Goal: Task Accomplishment & Management: Manage account settings

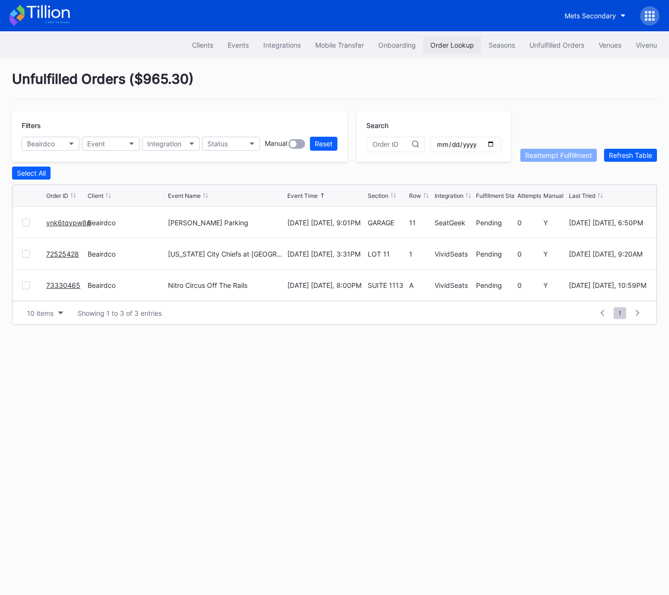
click at [447, 46] on div "Order Lookup" at bounding box center [453, 45] width 44 height 8
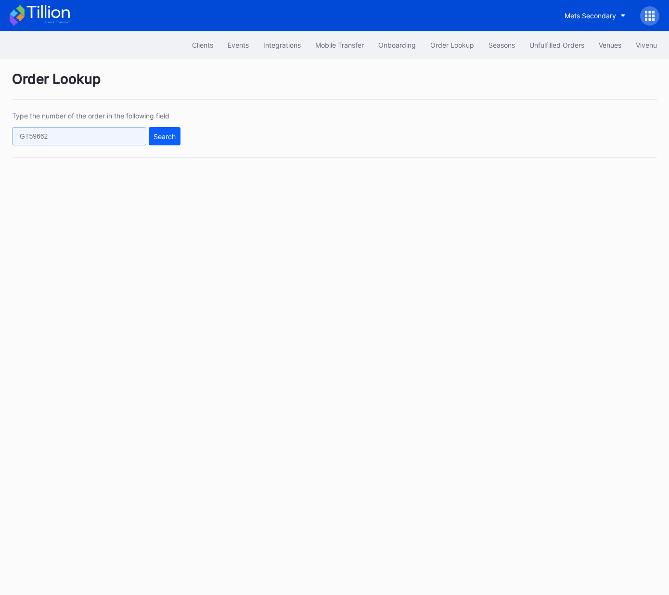
click at [130, 128] on input "text" at bounding box center [79, 136] width 134 height 18
paste input "620949237"
type input "620949237"
click at [166, 138] on div "Search" at bounding box center [165, 136] width 22 height 8
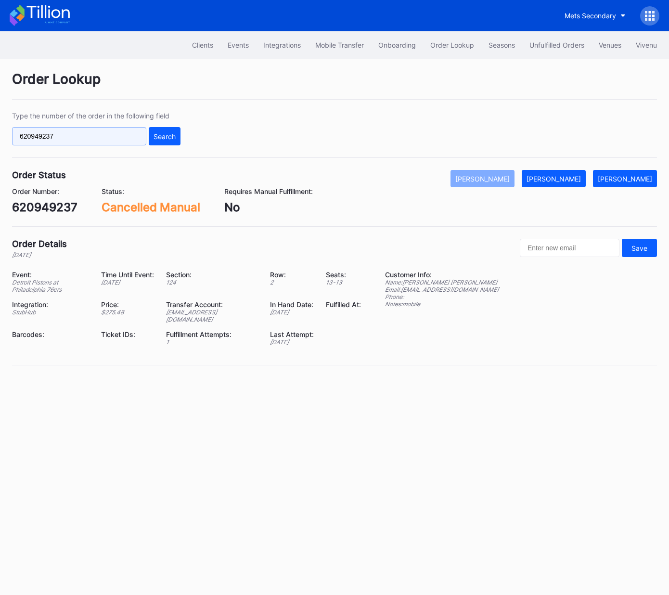
click at [111, 139] on input "620949237" at bounding box center [79, 136] width 134 height 18
click at [111, 138] on input "620949237" at bounding box center [79, 136] width 134 height 18
click at [167, 132] on div "Search" at bounding box center [165, 136] width 22 height 8
click at [45, 206] on div "620949237" at bounding box center [45, 207] width 66 height 14
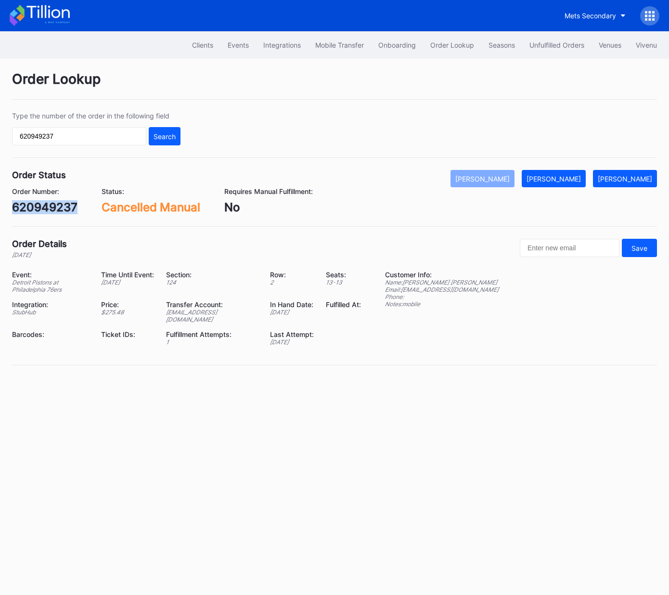
click at [45, 206] on div "620949237" at bounding box center [45, 207] width 66 height 14
copy div "620949237"
click at [559, 47] on div "Unfulfilled Orders" at bounding box center [557, 45] width 55 height 8
click at [644, 176] on div "[PERSON_NAME]" at bounding box center [625, 179] width 54 height 8
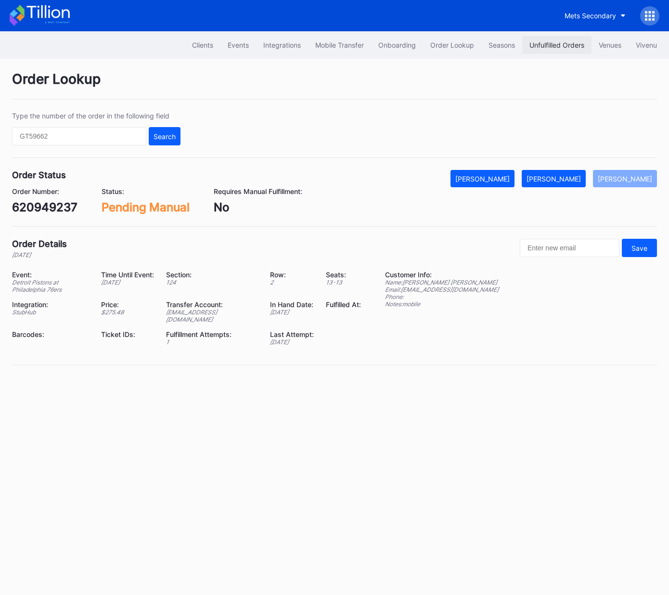
click at [555, 47] on div "Unfulfilled Orders" at bounding box center [557, 45] width 55 height 8
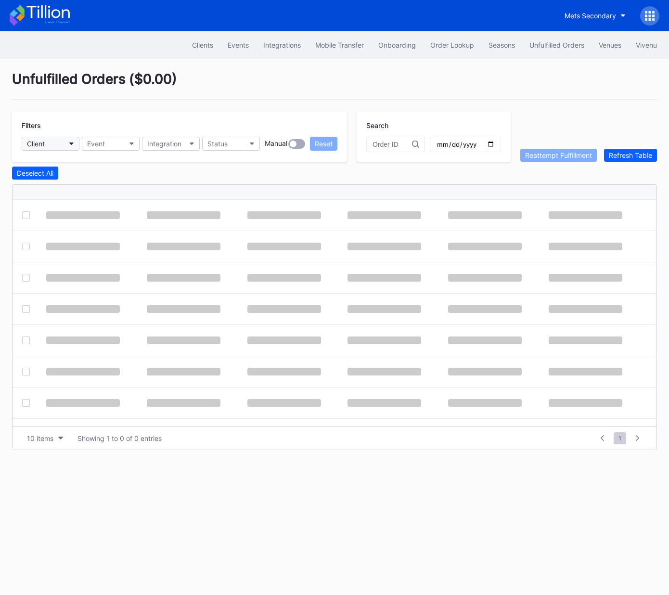
click at [48, 144] on button "Client" at bounding box center [51, 144] width 58 height 14
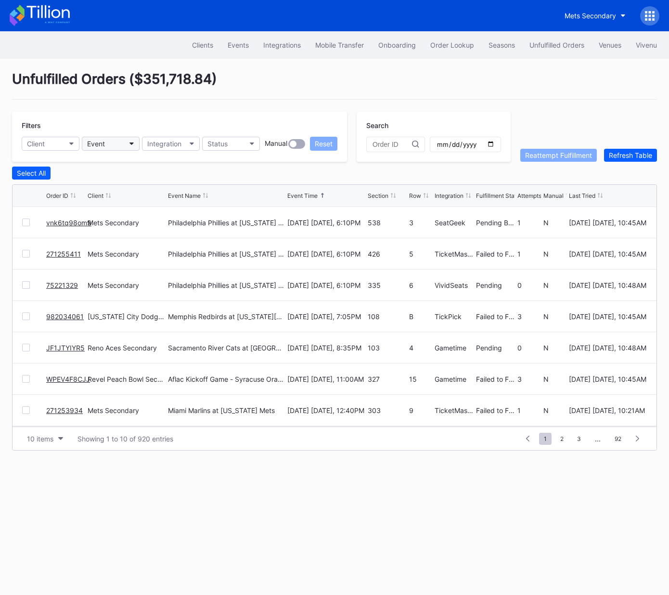
click at [104, 143] on div "Event" at bounding box center [96, 144] width 18 height 8
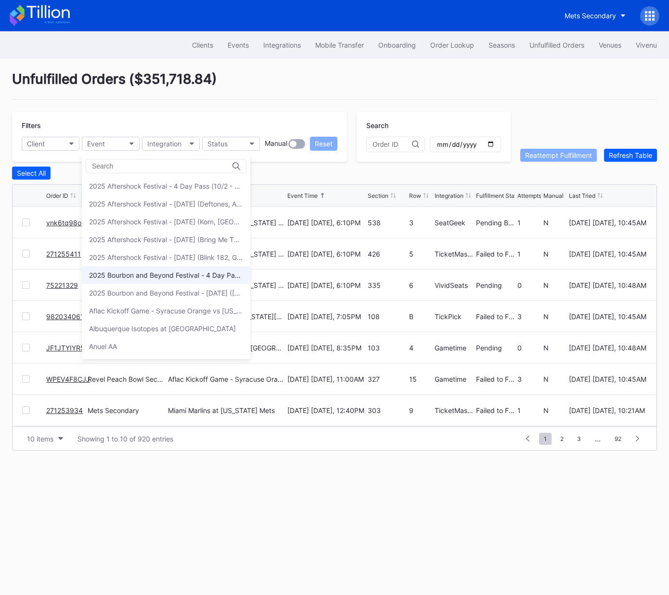
click at [157, 279] on div "2025 Bourbon and Beyond Festival - 4 Day Pass (9/11 - 9/14) ([PERSON_NAME], [PE…" at bounding box center [166, 275] width 169 height 18
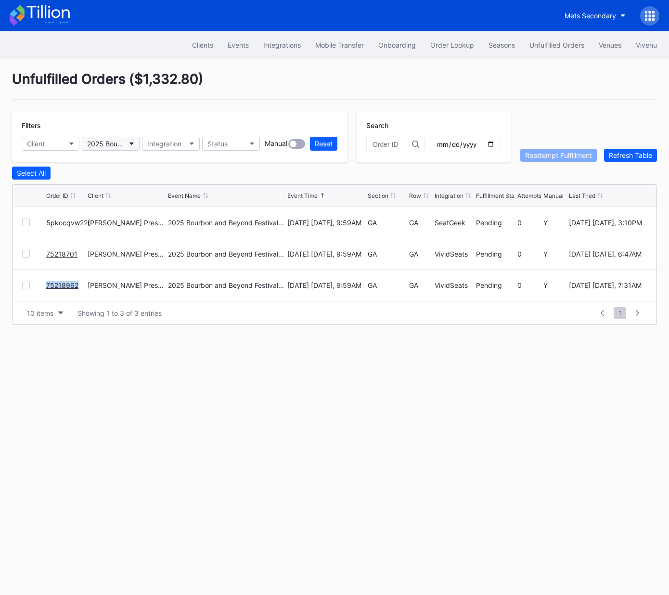
click at [114, 144] on div "2025 Bourbon and Beyond Festival - 4 Day Pass (9/11 - 9/14) ([PERSON_NAME], [PE…" at bounding box center [106, 144] width 38 height 8
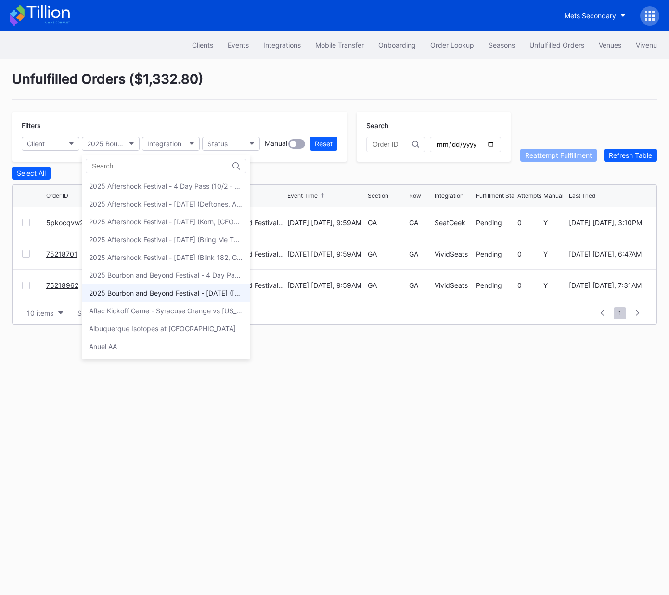
click at [143, 289] on div "2025 Bourbon and Beyond Festival - Friday (Phish, Khruangbin, Joe Bonamassa)" at bounding box center [166, 293] width 154 height 8
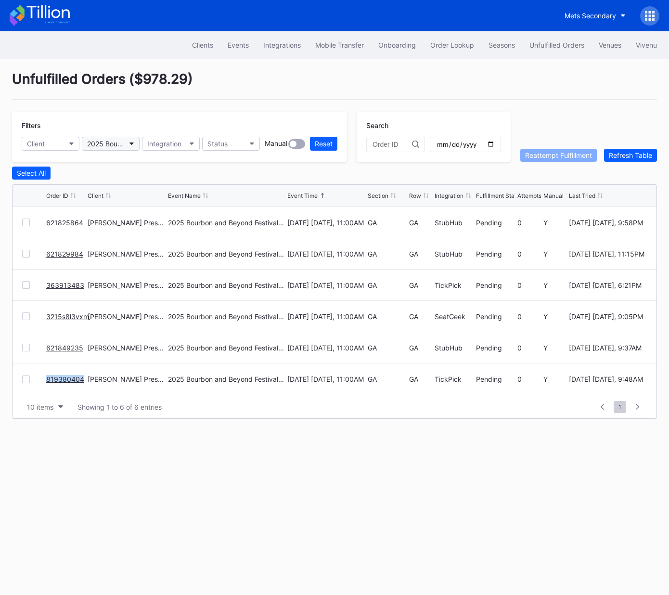
click at [109, 146] on div "2025 Bourbon and Beyond Festival - [DATE] ([GEOGRAPHIC_DATA], Khruangbin, [PERS…" at bounding box center [106, 144] width 38 height 8
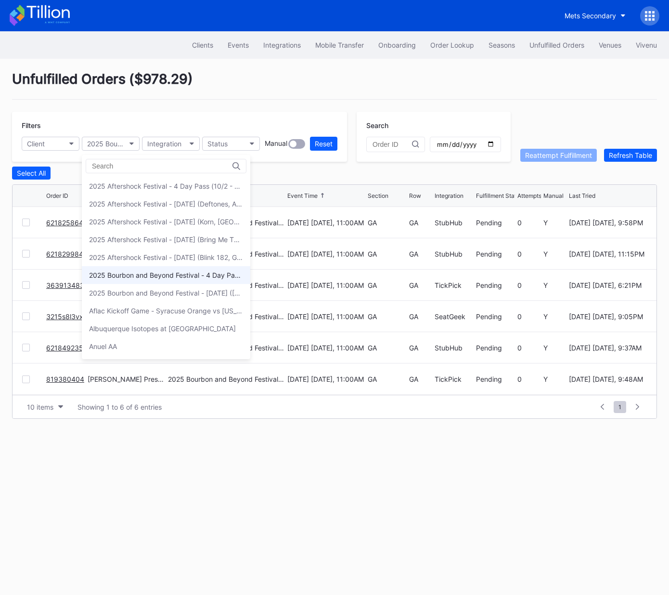
click at [143, 276] on div "2025 Bourbon and Beyond Festival - 4 Day Pass (9/11 - 9/14) (Phish, Noah Kahan,…" at bounding box center [166, 275] width 154 height 8
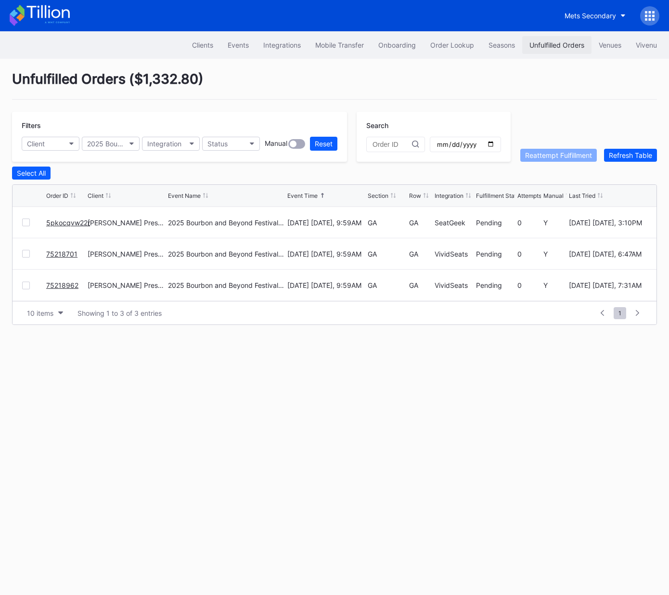
click at [542, 42] on div "Unfulfilled Orders" at bounding box center [557, 45] width 55 height 8
click at [115, 143] on div "2025 Bourbon and Beyond Festival - 4 Day Pass (9/11 - 9/14) (Phish, Noah Kahan,…" at bounding box center [106, 144] width 38 height 8
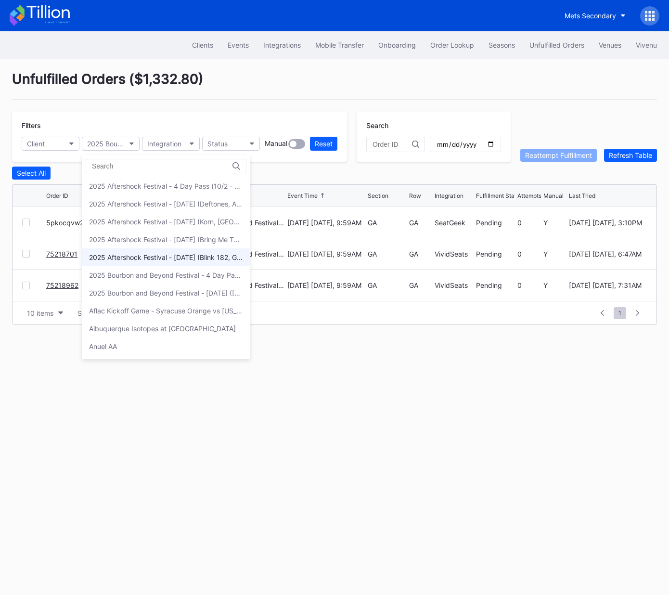
scroll to position [0, 0]
click at [149, 289] on div "2025 Bourbon and Beyond Festival - [DATE] ([GEOGRAPHIC_DATA], Khruangbin, [PERS…" at bounding box center [166, 293] width 154 height 8
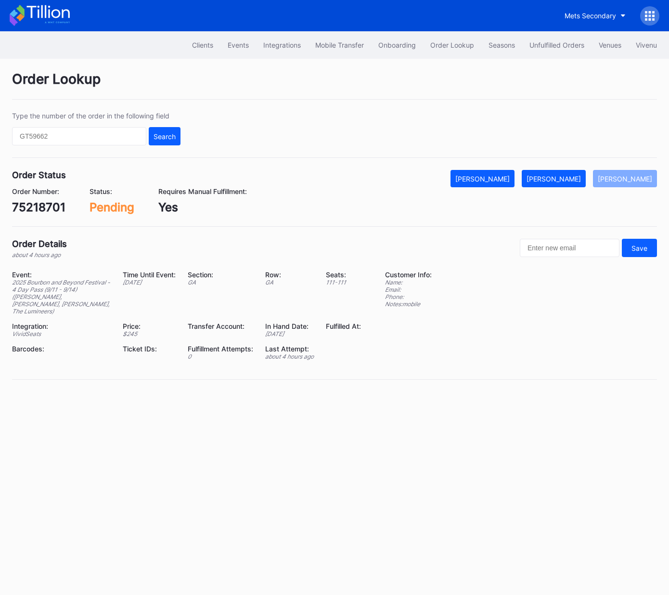
click at [45, 204] on div "75218701" at bounding box center [38, 207] width 53 height 14
copy div "75218701"
click at [575, 180] on div "[PERSON_NAME]" at bounding box center [554, 179] width 54 height 8
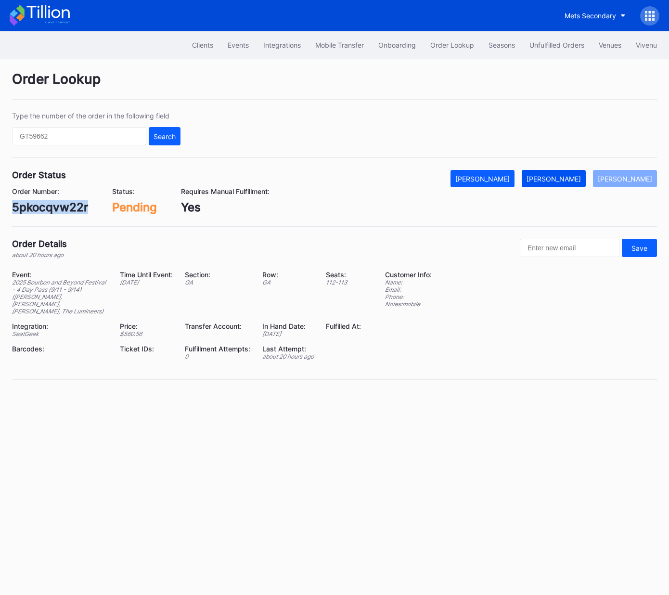
click at [577, 179] on div "[PERSON_NAME]" at bounding box center [554, 179] width 54 height 8
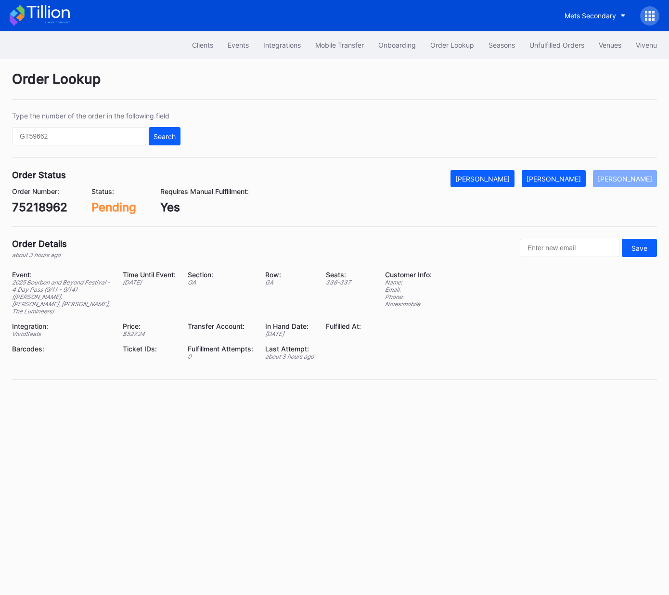
click at [42, 206] on div "75218962" at bounding box center [39, 207] width 55 height 14
copy div "75218962"
drag, startPoint x: 568, startPoint y: 178, endPoint x: 667, endPoint y: 119, distance: 114.9
click at [568, 178] on div "[PERSON_NAME]" at bounding box center [554, 179] width 54 height 8
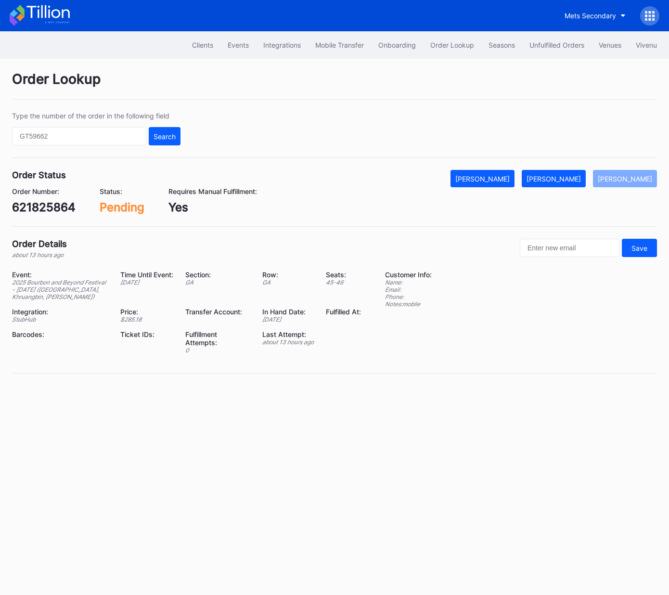
click at [51, 211] on div "621825864" at bounding box center [44, 207] width 64 height 14
drag, startPoint x: 51, startPoint y: 211, endPoint x: 220, endPoint y: 210, distance: 169.5
click at [50, 211] on div "621825864" at bounding box center [44, 207] width 64 height 14
copy div "621825864"
click at [571, 180] on div "Mark Fulfilled" at bounding box center [554, 179] width 54 height 8
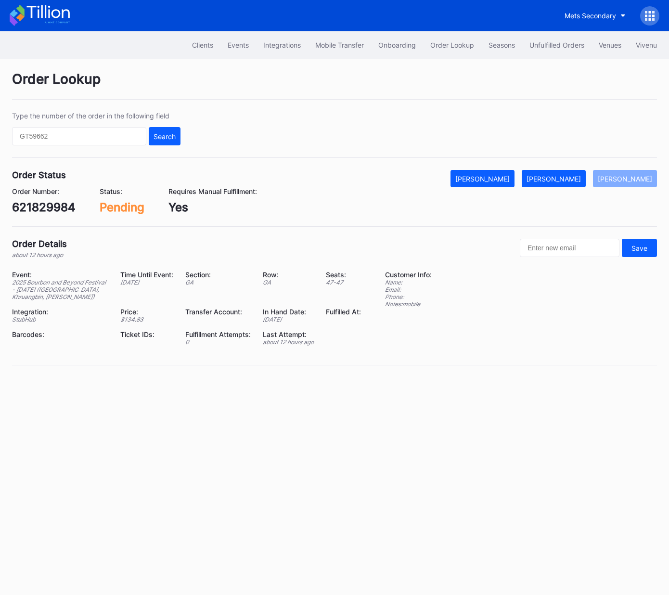
click at [49, 207] on div "621829984" at bounding box center [44, 207] width 64 height 14
copy div "621829984"
click at [579, 172] on button "[PERSON_NAME]" at bounding box center [554, 178] width 64 height 17
click at [67, 206] on div "363913483" at bounding box center [44, 207] width 64 height 14
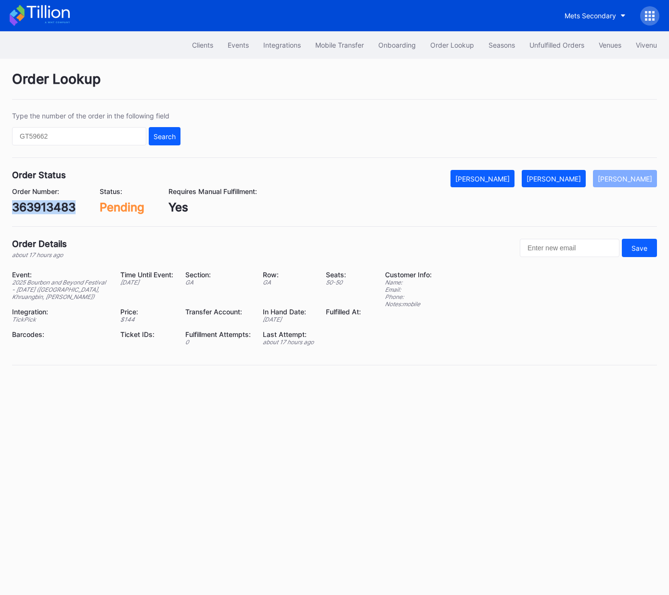
click at [67, 206] on div "363913483" at bounding box center [44, 207] width 64 height 14
copy div "363913483"
click at [580, 179] on div "[PERSON_NAME]" at bounding box center [554, 179] width 54 height 8
click at [59, 205] on div "3215s8l3vxm" at bounding box center [49, 207] width 74 height 14
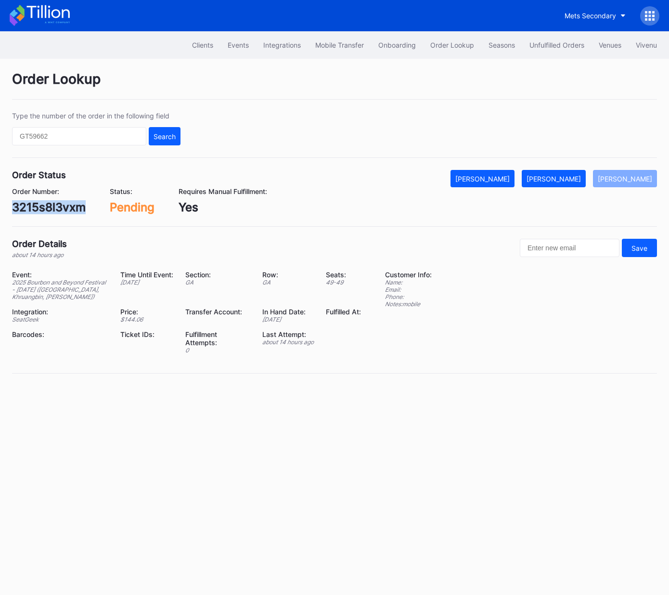
copy div "3215s8l3vxm"
click at [601, 158] on div "Order Lookup Type the number of the order in the following field Search Order S…" at bounding box center [334, 228] width 669 height 339
click at [559, 181] on div "[PERSON_NAME]" at bounding box center [554, 179] width 54 height 8
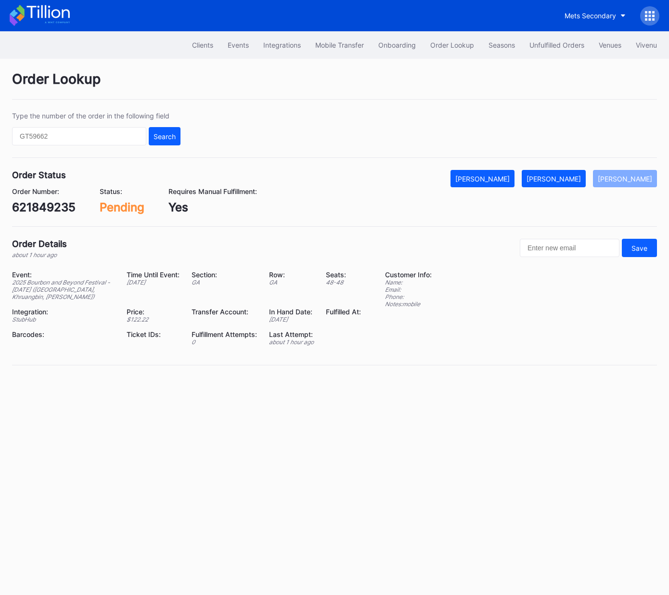
click at [46, 204] on div "621849235" at bounding box center [44, 207] width 64 height 14
click at [47, 204] on div "621849235" at bounding box center [44, 207] width 64 height 14
copy div "621849235"
click at [577, 176] on div "[PERSON_NAME]" at bounding box center [554, 179] width 54 height 8
click at [41, 208] on div "819380404" at bounding box center [44, 207] width 65 height 14
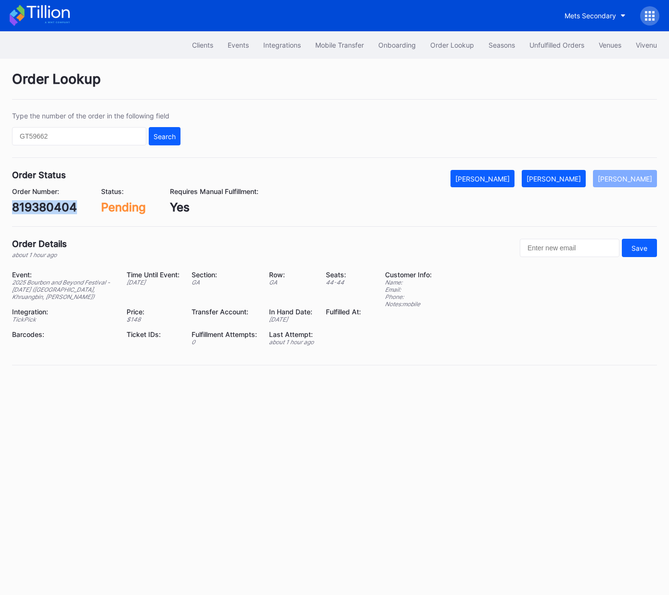
click at [41, 208] on div "819380404" at bounding box center [44, 207] width 65 height 14
copy div "819380404"
click at [579, 180] on div "[PERSON_NAME]" at bounding box center [554, 179] width 54 height 8
